Goal: Check status

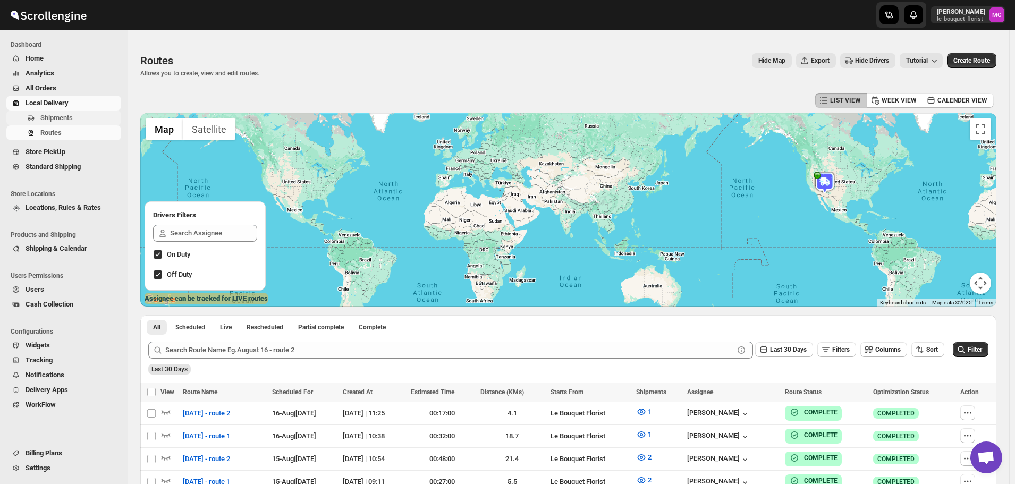
click at [64, 113] on span "Shipments" at bounding box center [79, 118] width 79 height 11
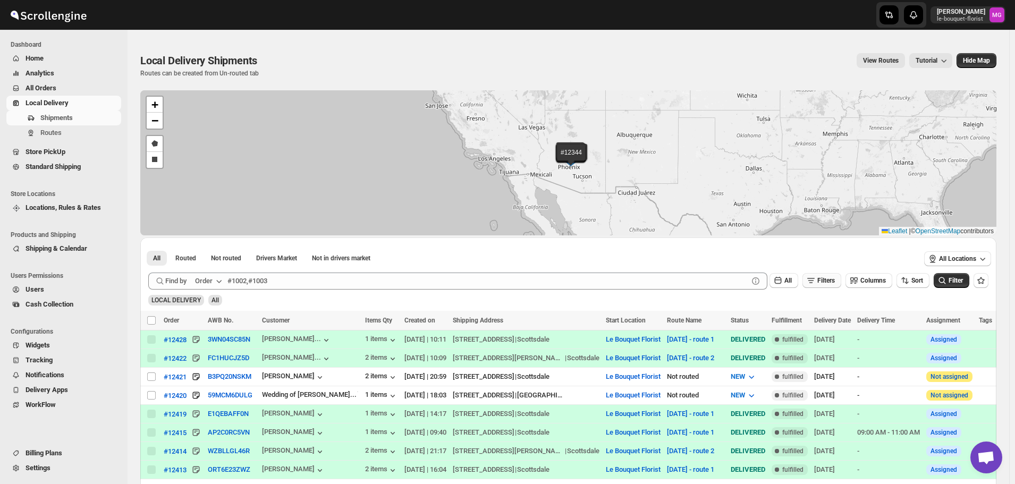
click at [821, 277] on button "Filters" at bounding box center [821, 280] width 39 height 15
click at [817, 322] on span "Add Filter" at bounding box center [831, 322] width 28 height 9
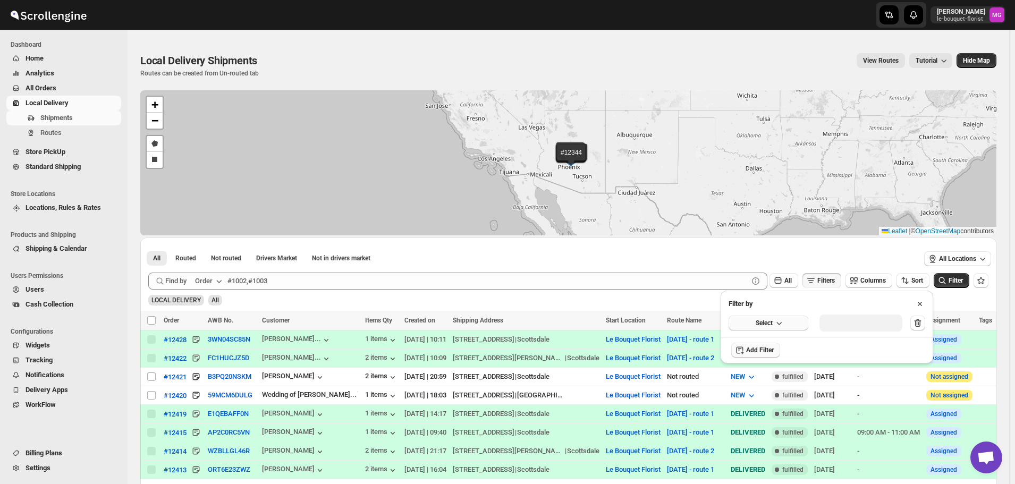
click at [771, 324] on span "Select" at bounding box center [763, 323] width 17 height 9
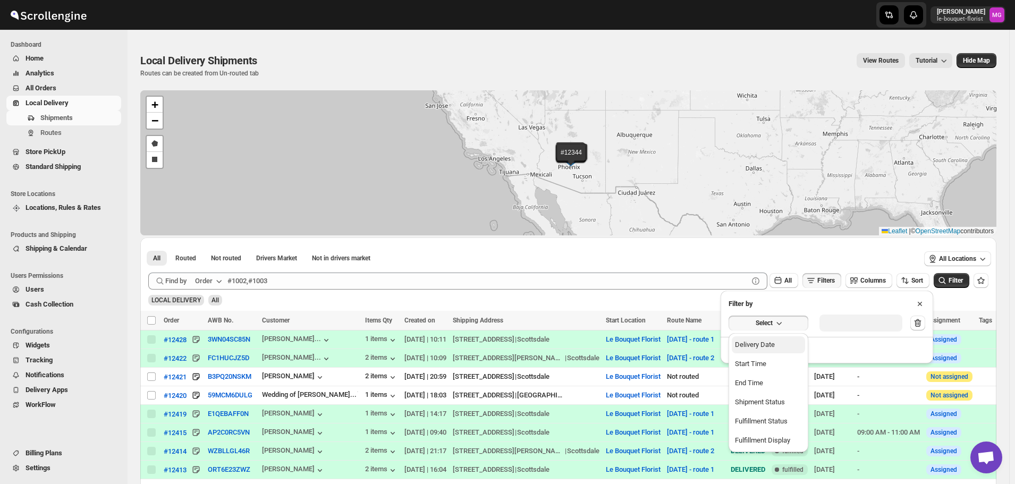
click at [774, 347] on div "Delivery Date" at bounding box center [755, 344] width 40 height 11
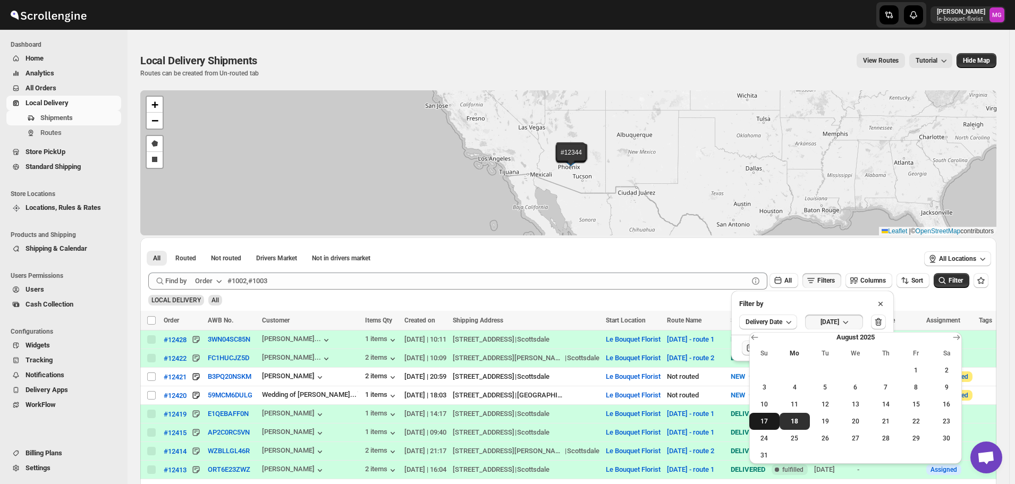
click at [767, 418] on span "17" at bounding box center [764, 421] width 22 height 9
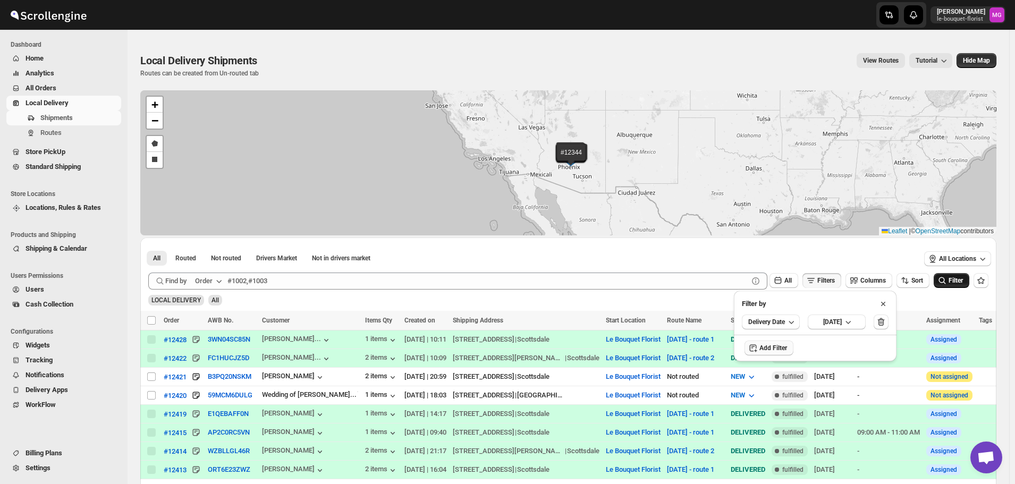
click at [947, 279] on icon "submit" at bounding box center [942, 280] width 11 height 11
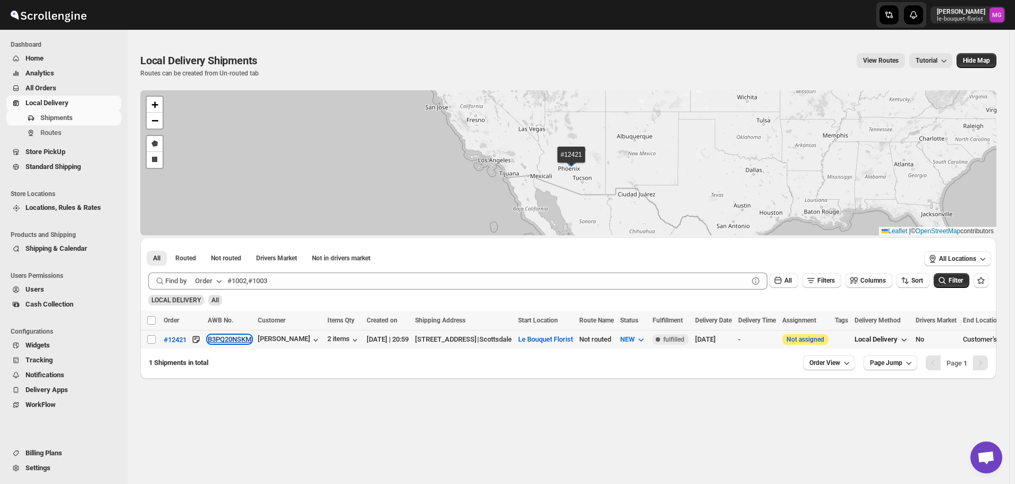
click at [230, 342] on button "B3PQ20NSKM" at bounding box center [230, 339] width 44 height 8
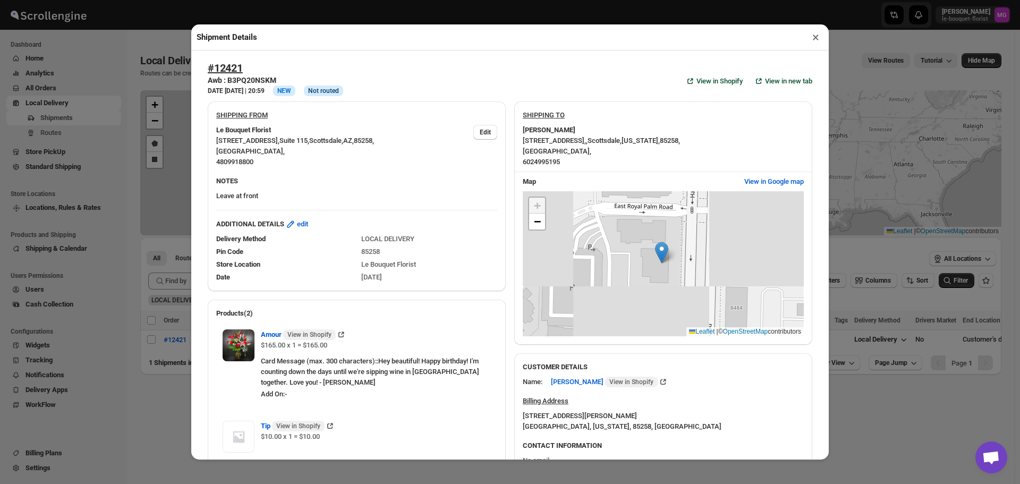
click at [810, 43] on button "×" at bounding box center [815, 37] width 15 height 15
